Goal: Transaction & Acquisition: Purchase product/service

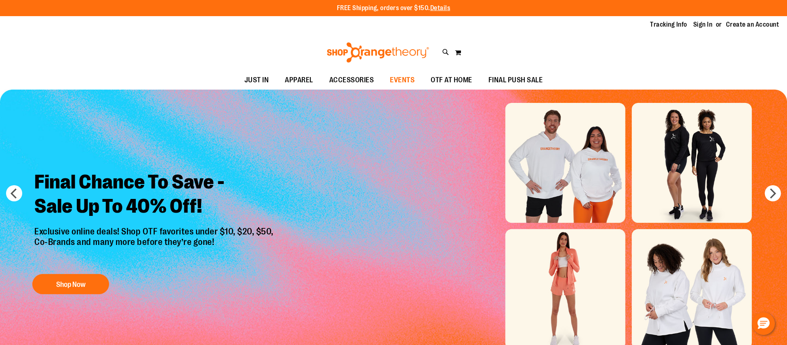
click at [399, 80] on span "EVENTS" at bounding box center [402, 80] width 25 height 18
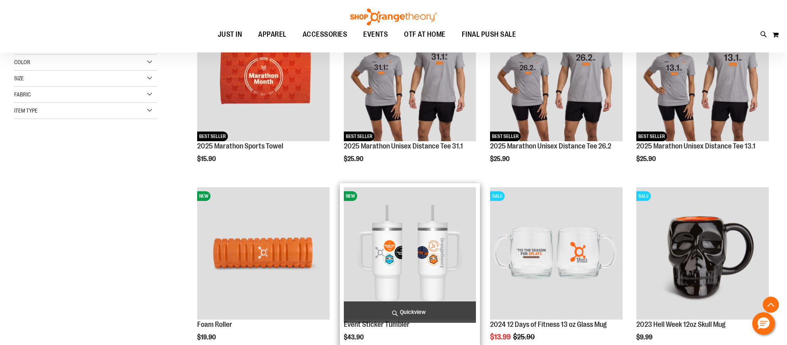
scroll to position [56, 0]
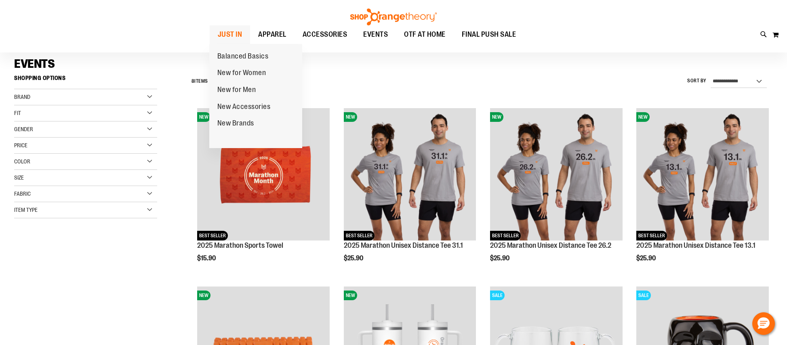
click at [242, 33] on link "JUST IN" at bounding box center [230, 34] width 41 height 19
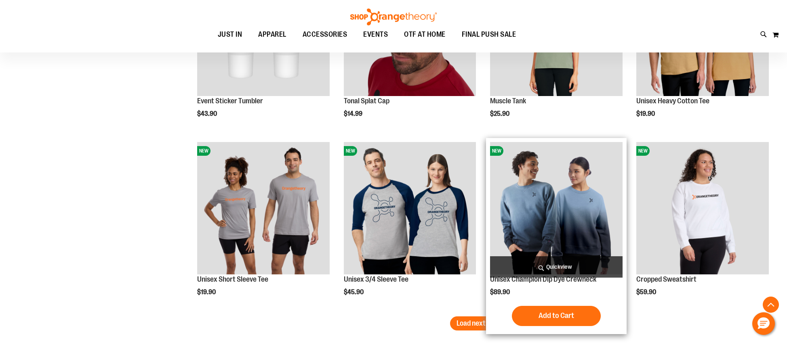
scroll to position [522, 0]
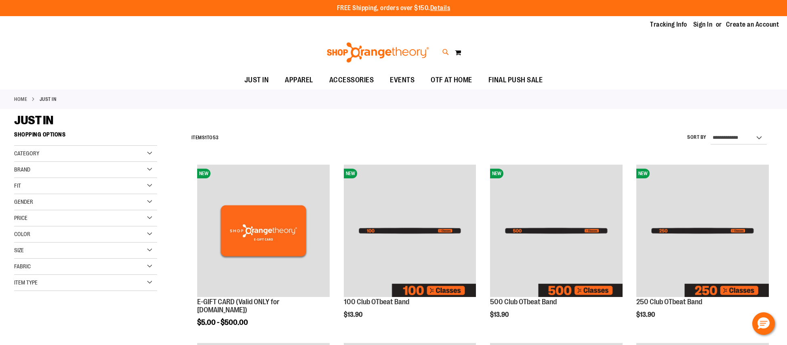
click at [445, 50] on icon at bounding box center [445, 52] width 7 height 9
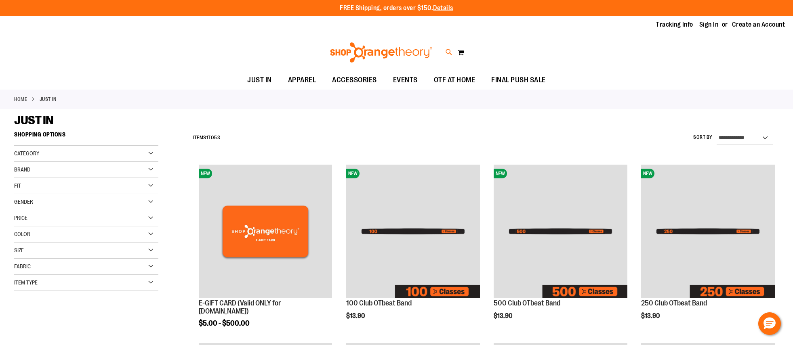
type input "*****"
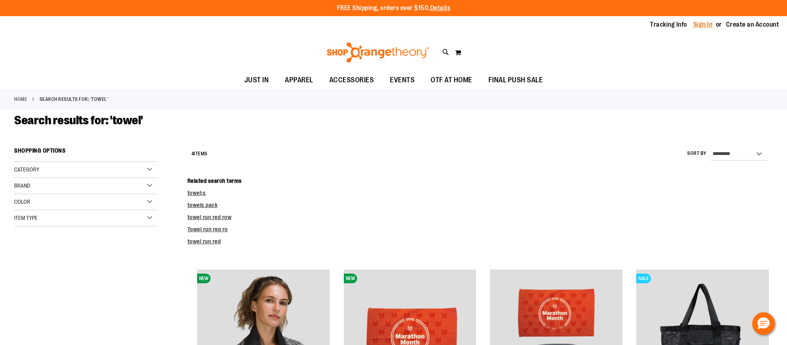
click at [710, 23] on link "Sign In" at bounding box center [702, 24] width 19 height 9
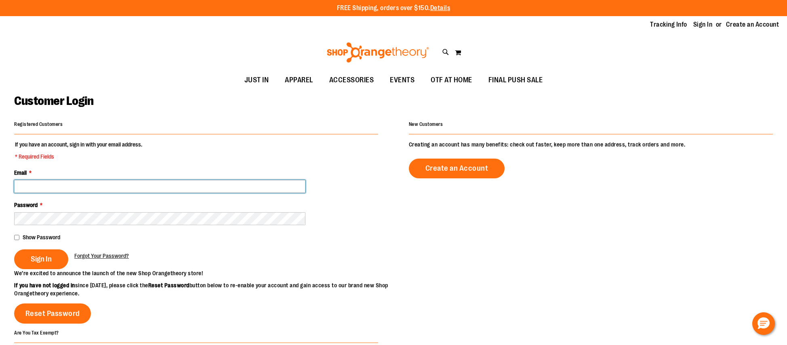
click at [197, 183] on input "Email *" at bounding box center [159, 186] width 291 height 13
type input "**********"
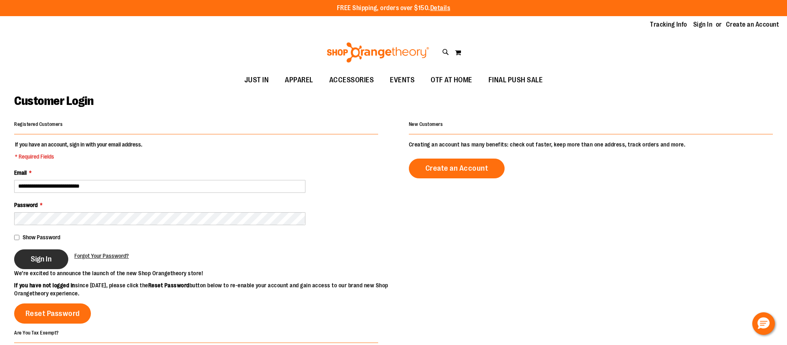
click at [32, 252] on button "Sign In" at bounding box center [41, 260] width 54 height 20
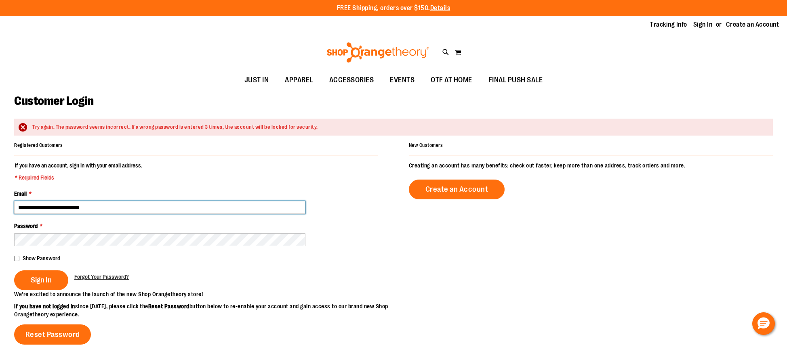
drag, startPoint x: 63, startPoint y: 209, endPoint x: 67, endPoint y: 208, distance: 4.1
click at [66, 209] on input "**********" at bounding box center [159, 207] width 291 height 13
type input "**********"
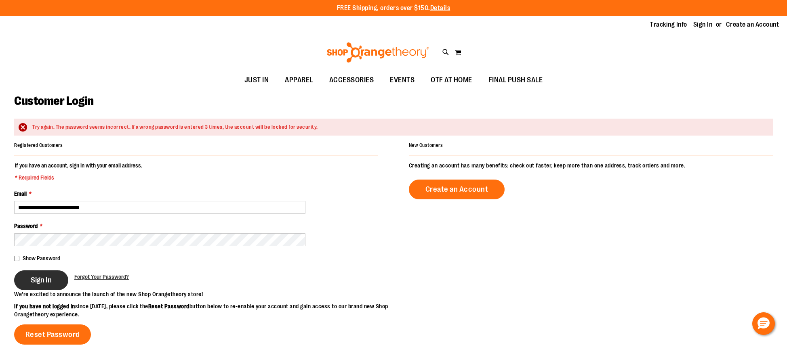
click at [55, 283] on button "Sign In" at bounding box center [41, 281] width 54 height 20
click at [49, 281] on span "Sign In" at bounding box center [41, 280] width 21 height 9
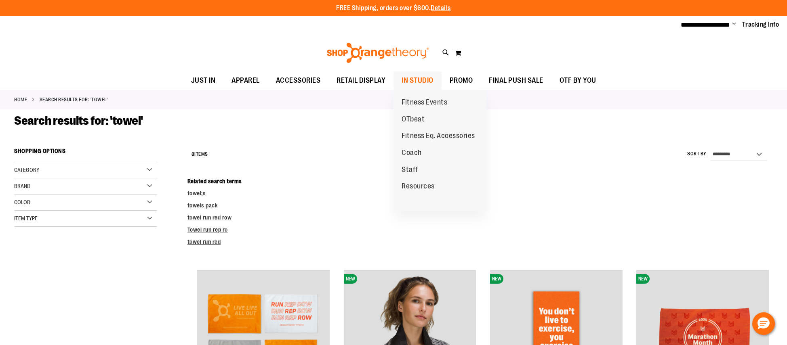
click at [432, 79] on span "IN STUDIO" at bounding box center [417, 80] width 32 height 18
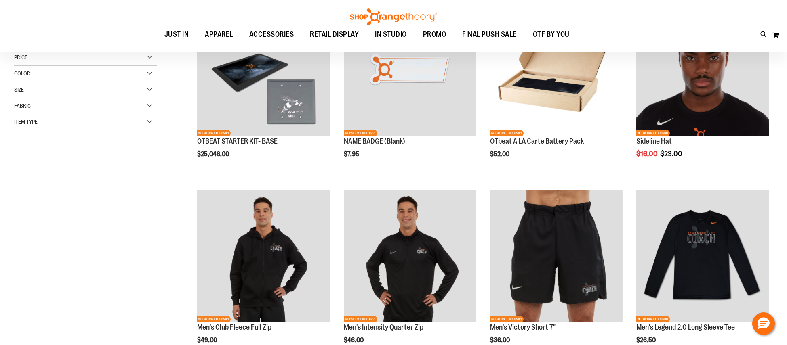
scroll to position [181, 0]
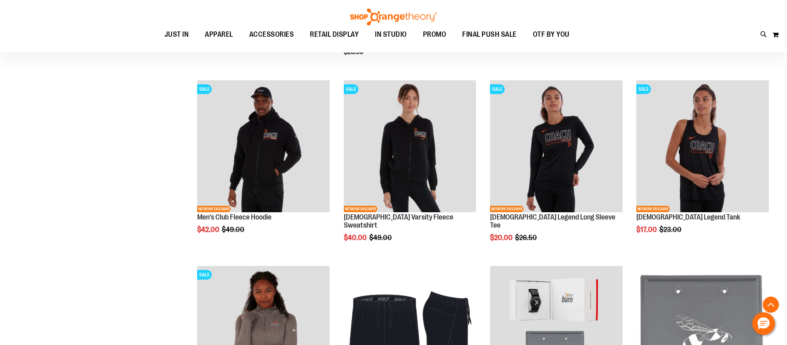
scroll to position [944, 0]
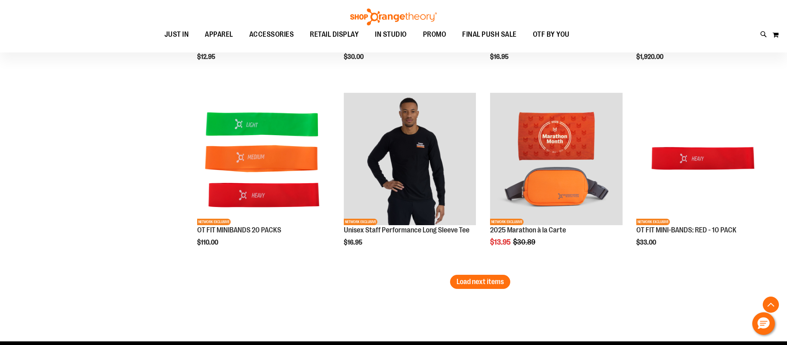
scroll to position [1565, 0]
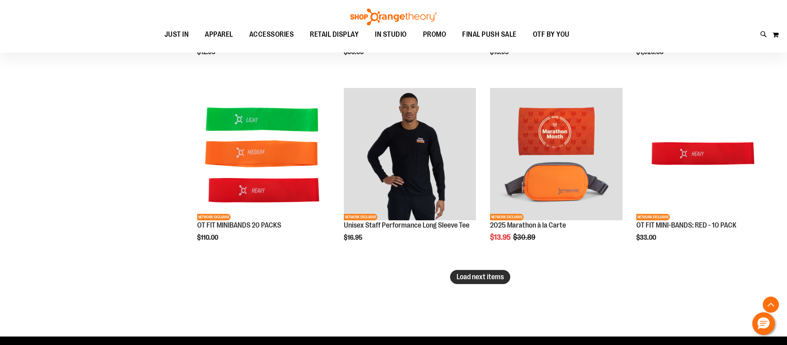
click at [458, 279] on span "Load next items" at bounding box center [479, 277] width 47 height 8
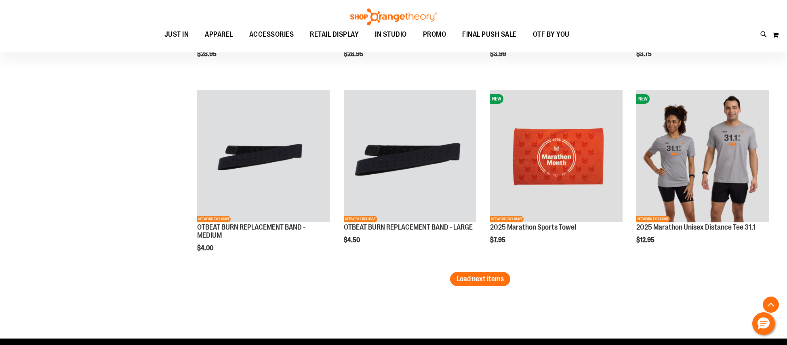
scroll to position [2135, 0]
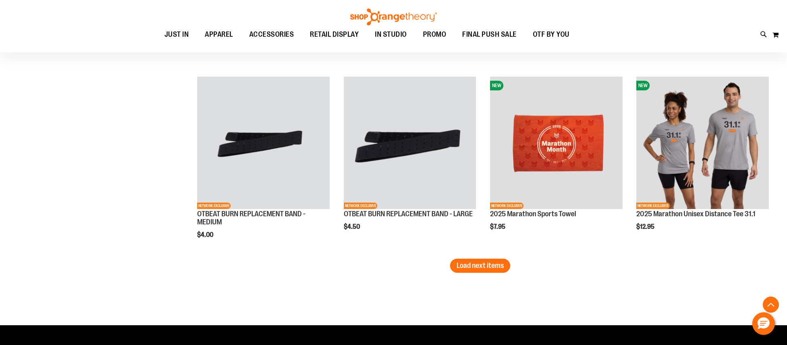
click at [467, 268] on span "Load next items" at bounding box center [479, 266] width 47 height 8
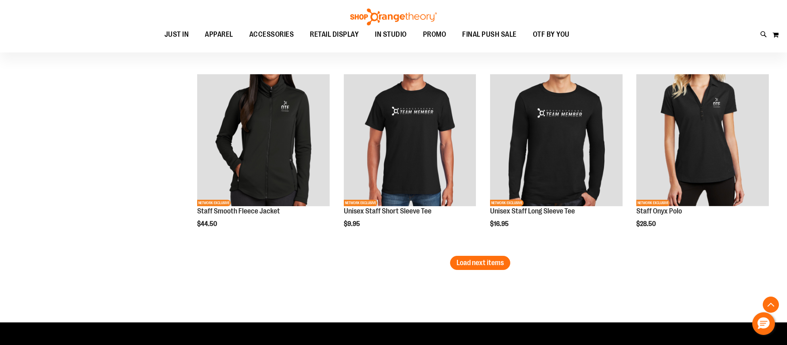
scroll to position [2697, 0]
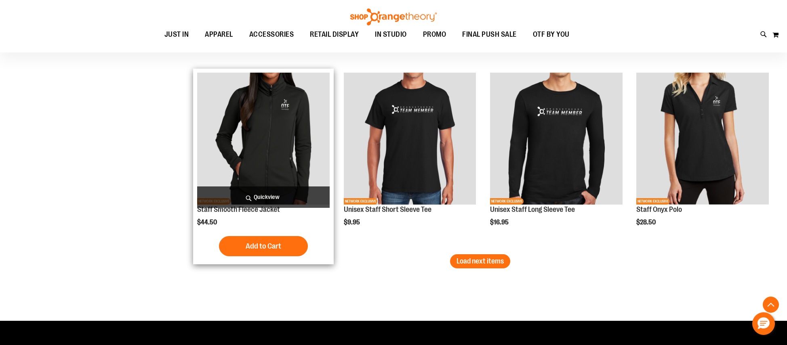
click at [270, 151] on img "product" at bounding box center [263, 139] width 132 height 132
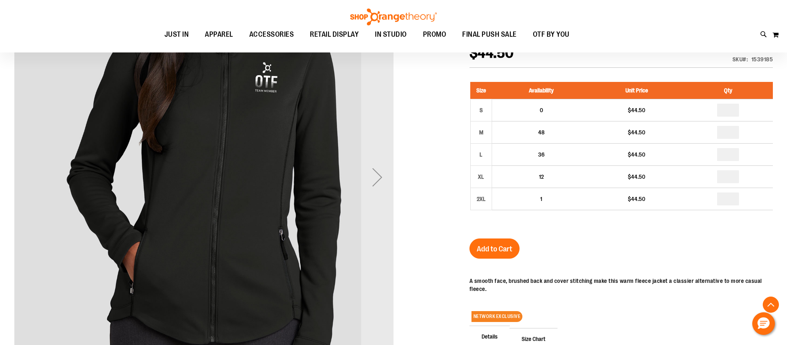
scroll to position [134, 0]
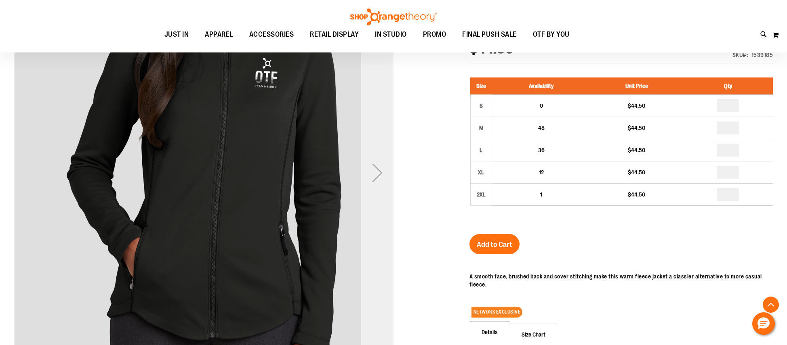
click at [382, 171] on div "Next" at bounding box center [377, 173] width 32 height 32
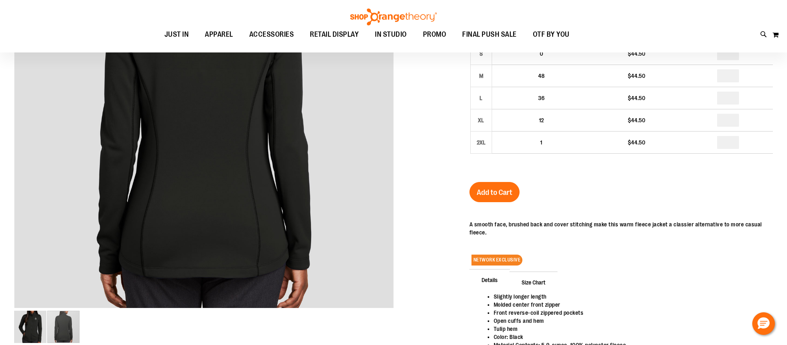
scroll to position [188, 0]
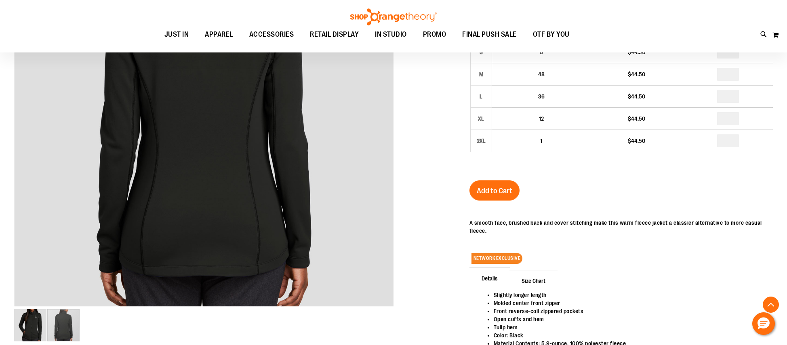
click at [534, 279] on span "Size Chart" at bounding box center [533, 280] width 48 height 21
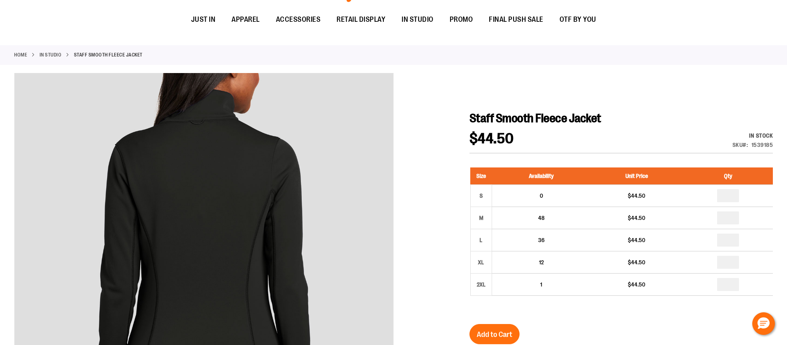
scroll to position [0, 0]
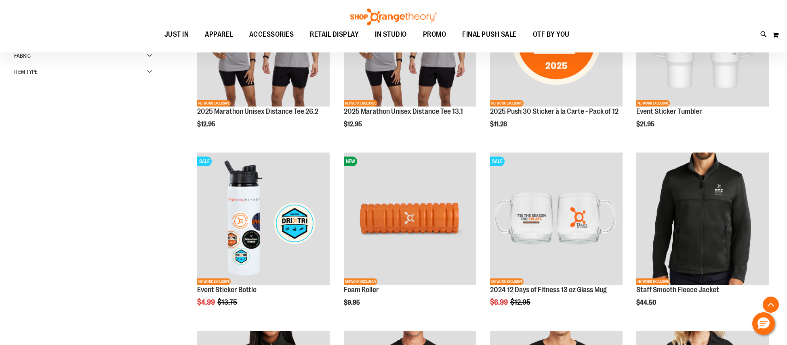
scroll to position [173, 0]
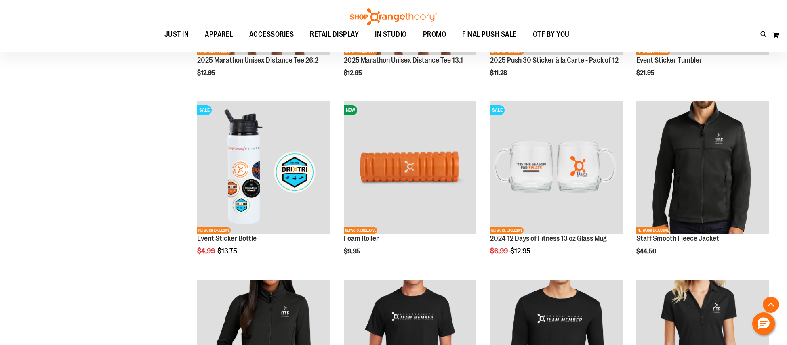
scroll to position [270, 0]
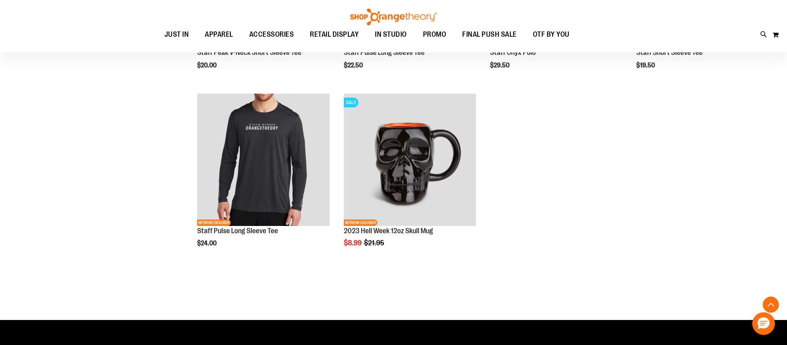
scroll to position [806, 0]
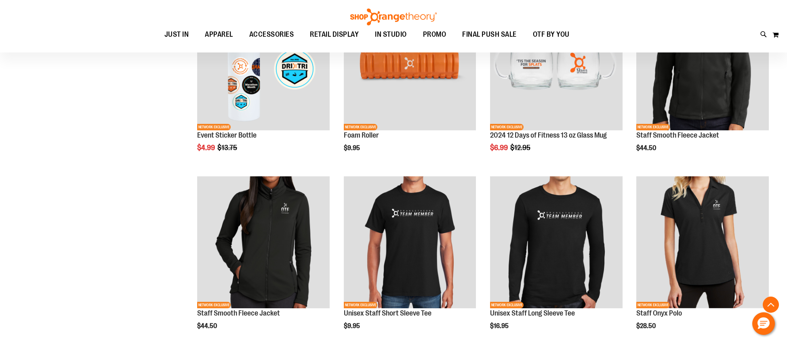
scroll to position [362, 0]
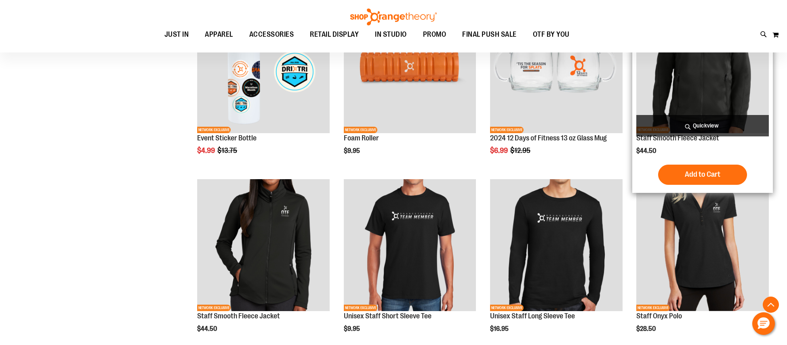
click at [711, 95] on img "product" at bounding box center [702, 67] width 132 height 132
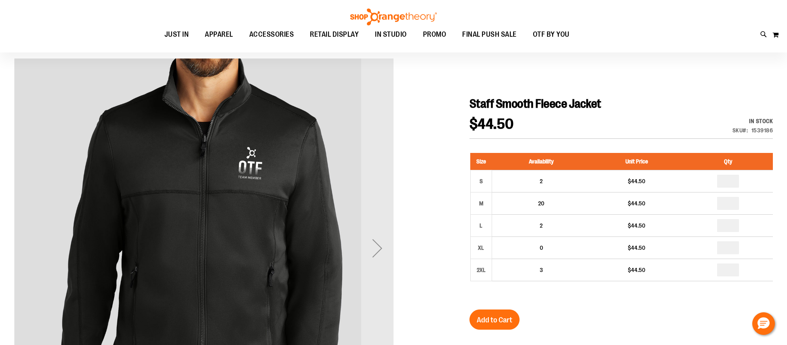
scroll to position [58, 0]
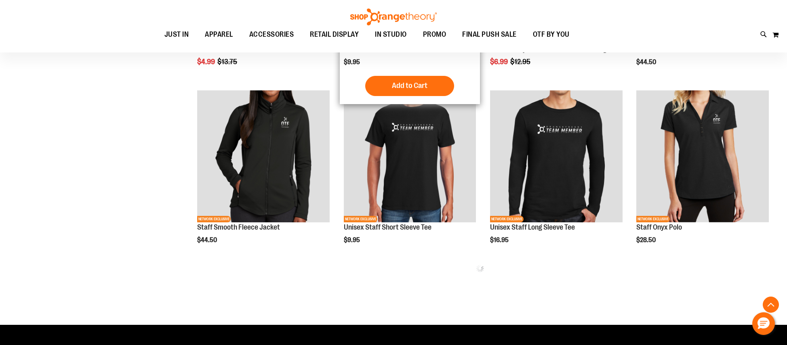
scroll to position [252, 0]
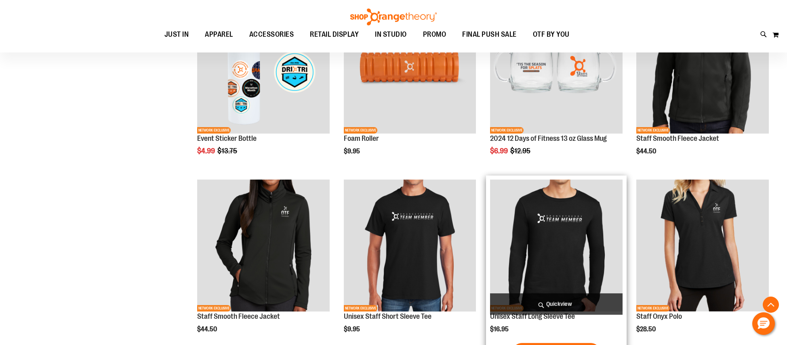
click at [563, 239] on img "product" at bounding box center [556, 246] width 132 height 132
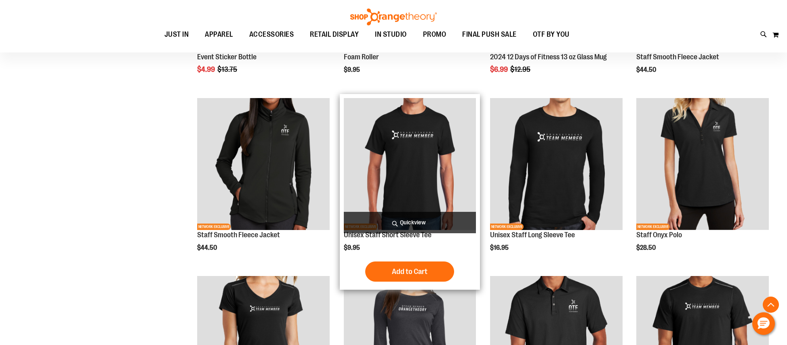
scroll to position [335, 0]
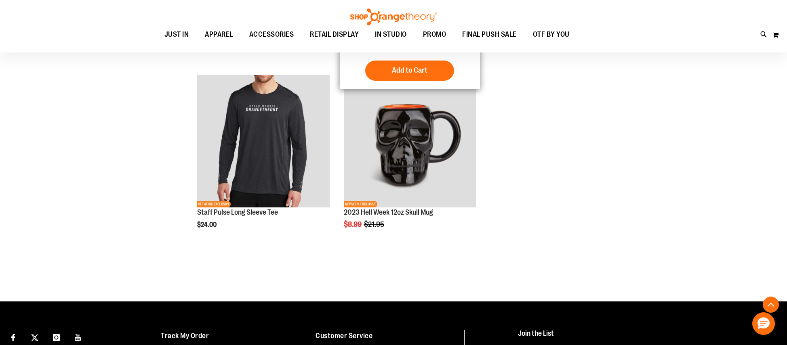
scroll to position [362, 0]
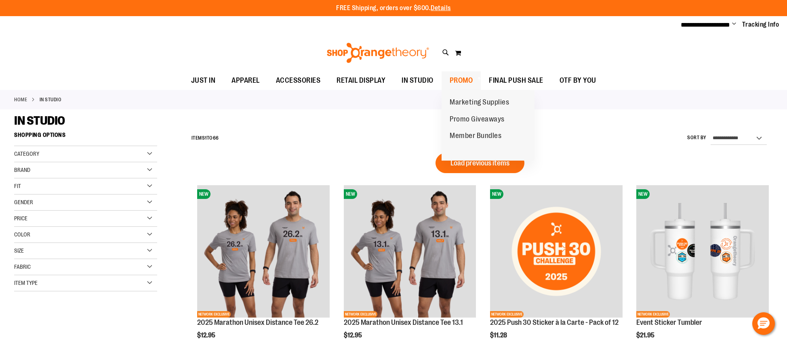
click at [474, 78] on span at bounding box center [478, 79] width 8 height 4
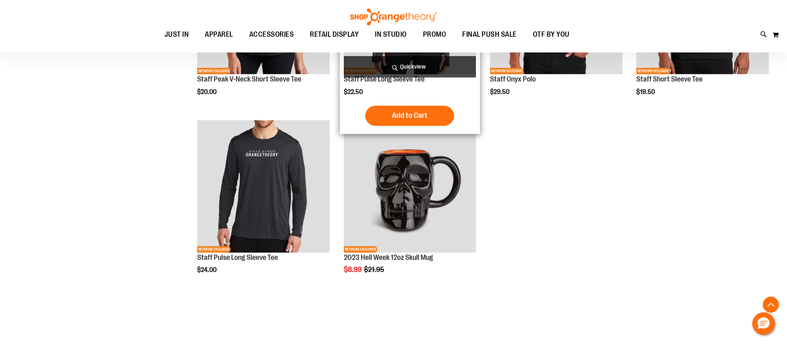
scroll to position [693, 0]
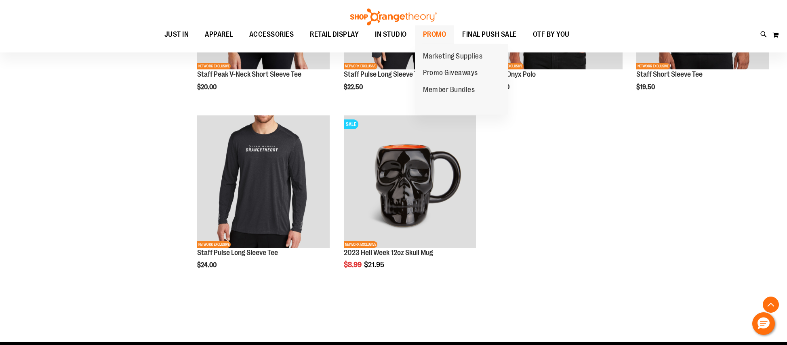
click at [437, 36] on span "PROMO" at bounding box center [434, 34] width 23 height 18
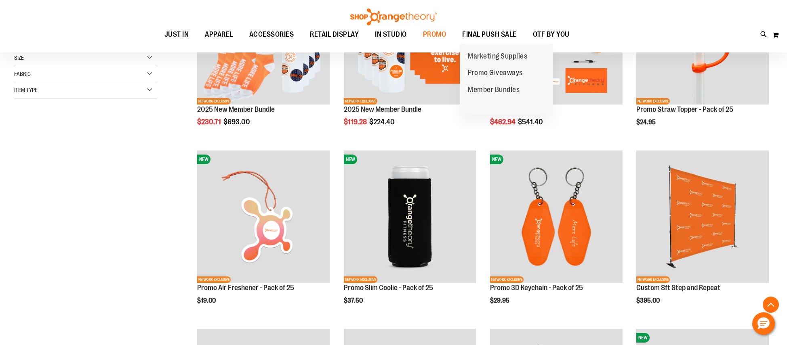
scroll to position [194, 0]
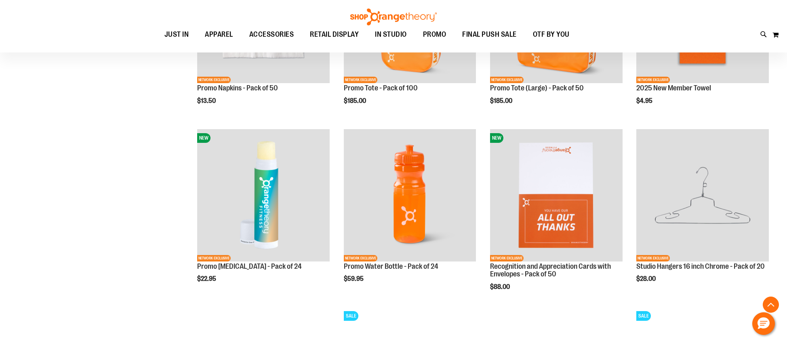
scroll to position [750, 0]
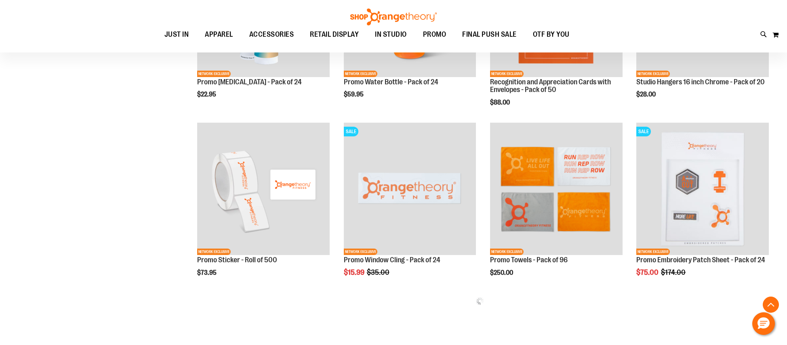
scroll to position [1009, 0]
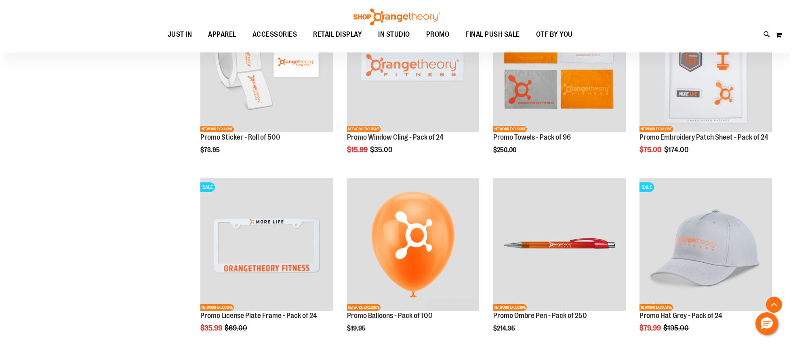
scroll to position [1122, 0]
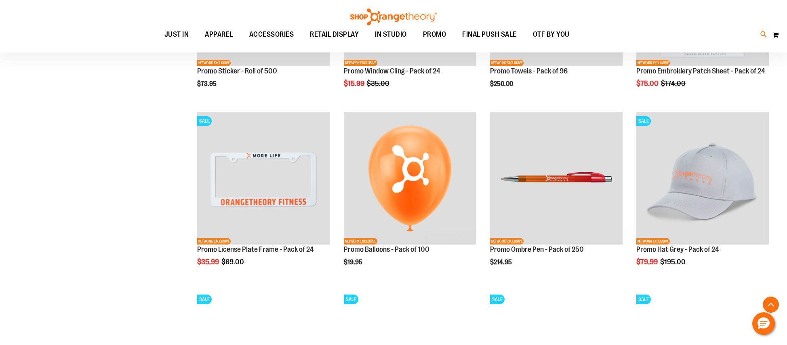
click at [763, 32] on icon at bounding box center [763, 34] width 7 height 9
type input "*****"
